Goal: Check status: Check status

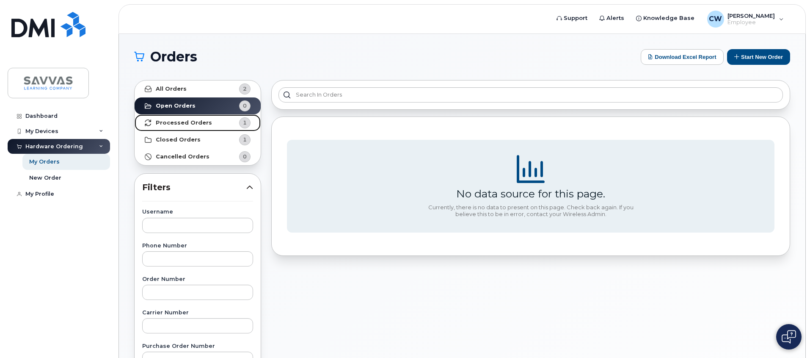
click at [201, 124] on strong "Processed Orders" at bounding box center [184, 122] width 56 height 7
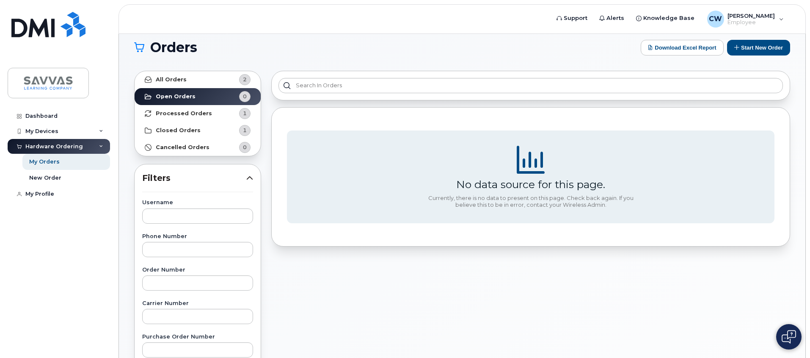
scroll to position [10, 0]
click at [182, 114] on strong "Processed Orders" at bounding box center [184, 113] width 56 height 7
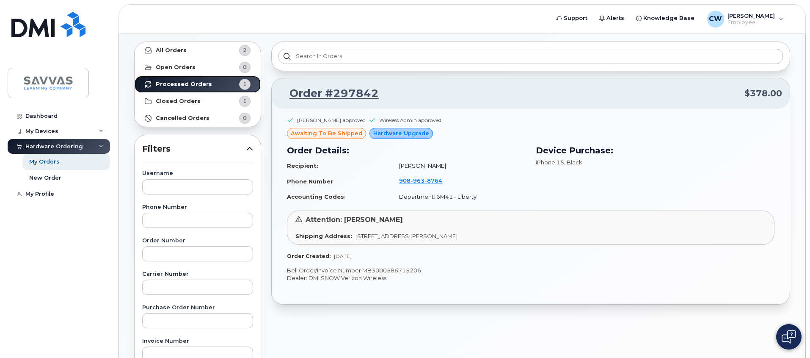
scroll to position [65, 0]
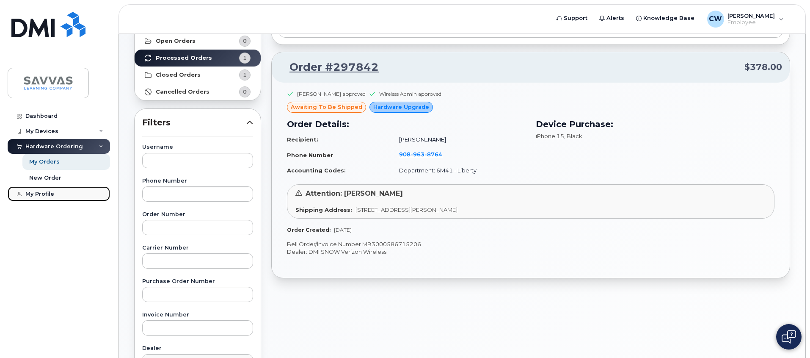
click at [59, 193] on link "My Profile" at bounding box center [59, 193] width 102 height 15
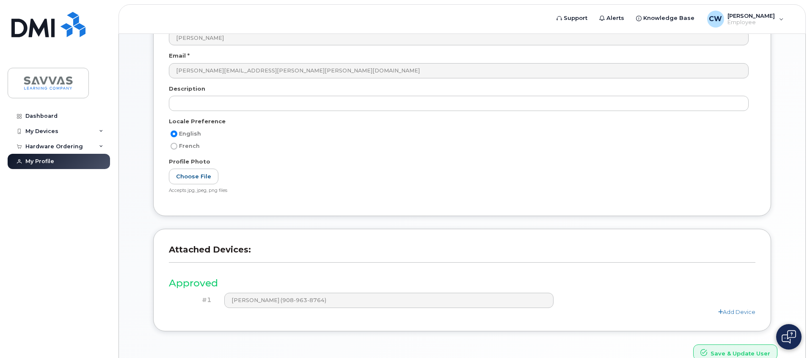
scroll to position [145, 0]
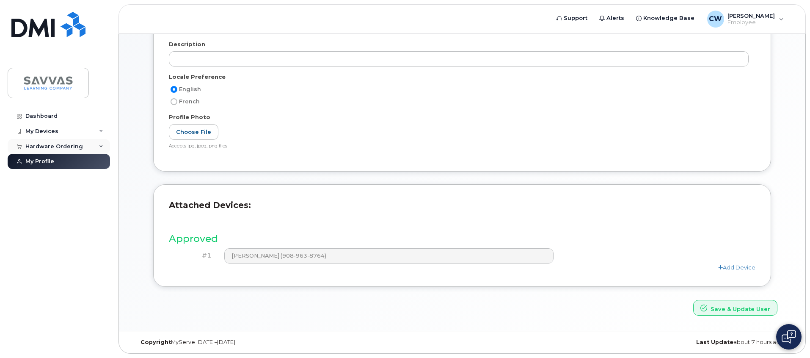
click at [65, 147] on div "Hardware Ordering" at bounding box center [54, 146] width 58 height 7
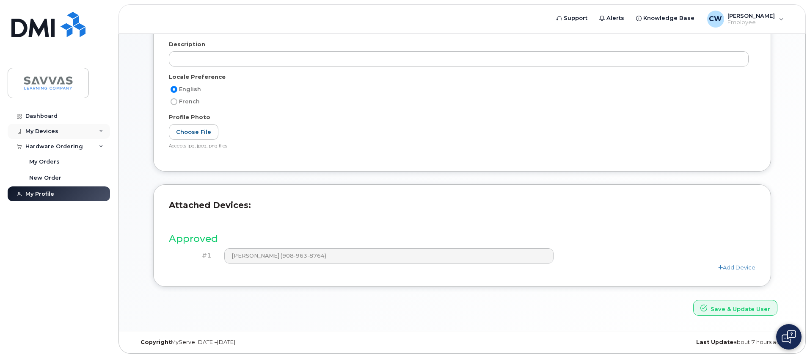
click at [65, 131] on div "My Devices" at bounding box center [59, 131] width 102 height 15
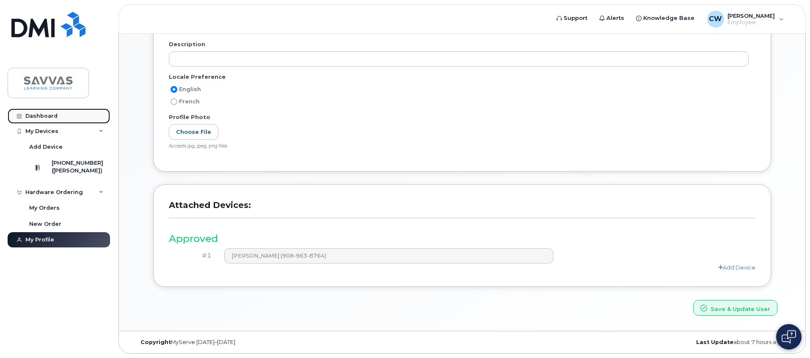
click at [56, 112] on link "Dashboard" at bounding box center [59, 115] width 102 height 15
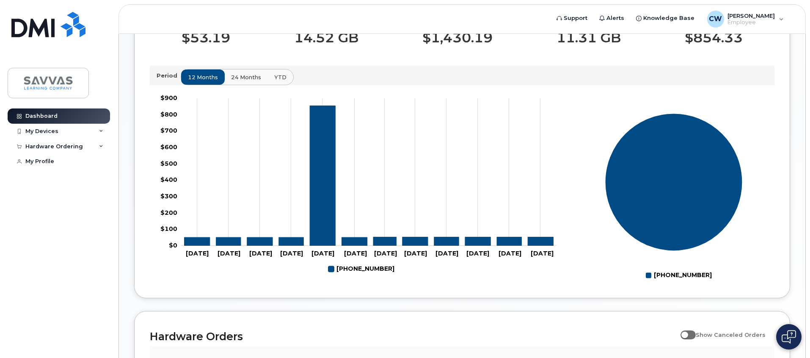
scroll to position [413, 0]
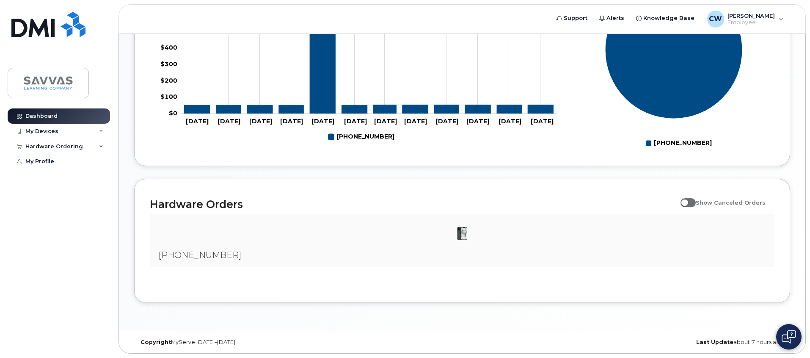
click at [461, 233] on img at bounding box center [462, 233] width 17 height 17
click at [182, 255] on span "[PHONE_NUMBER]" at bounding box center [199, 255] width 83 height 10
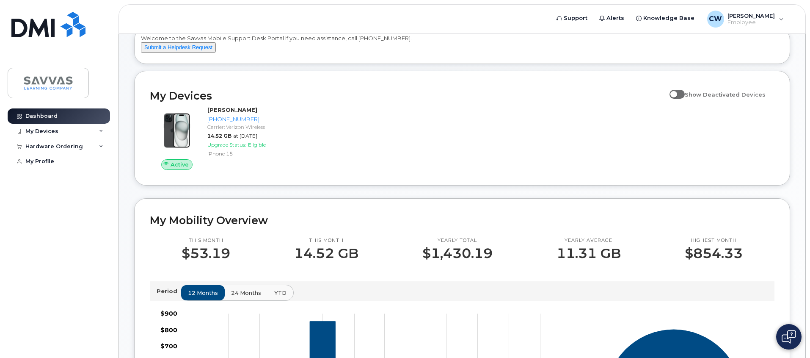
scroll to position [0, 0]
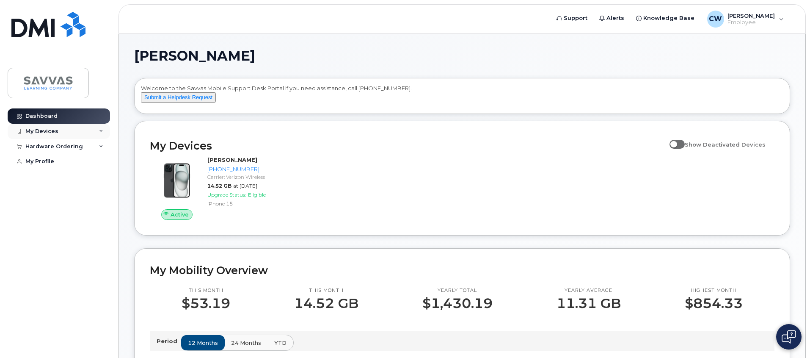
click at [55, 124] on div "My Devices" at bounding box center [59, 131] width 102 height 15
click at [64, 193] on div "Hardware Ordering" at bounding box center [54, 192] width 58 height 7
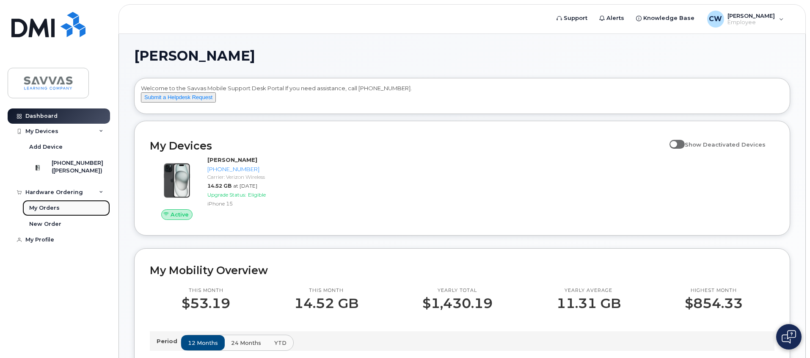
click at [63, 209] on link "My Orders" at bounding box center [66, 208] width 88 height 16
